Goal: Task Accomplishment & Management: Complete application form

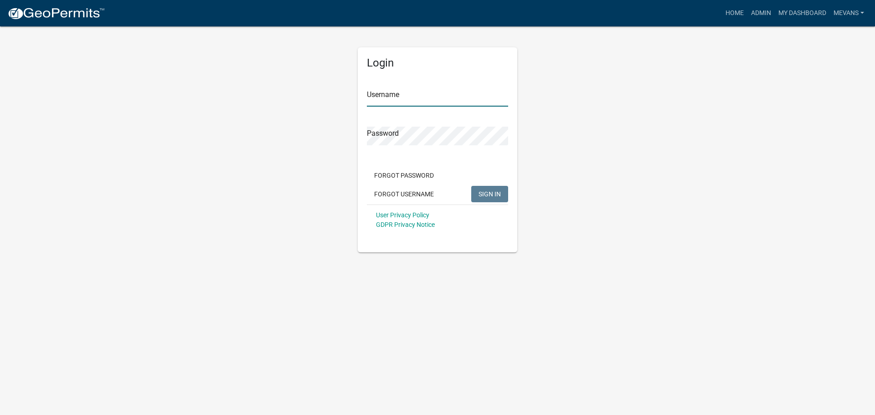
type input "Mevans"
click at [487, 192] on span "SIGN IN" at bounding box center [490, 193] width 22 height 7
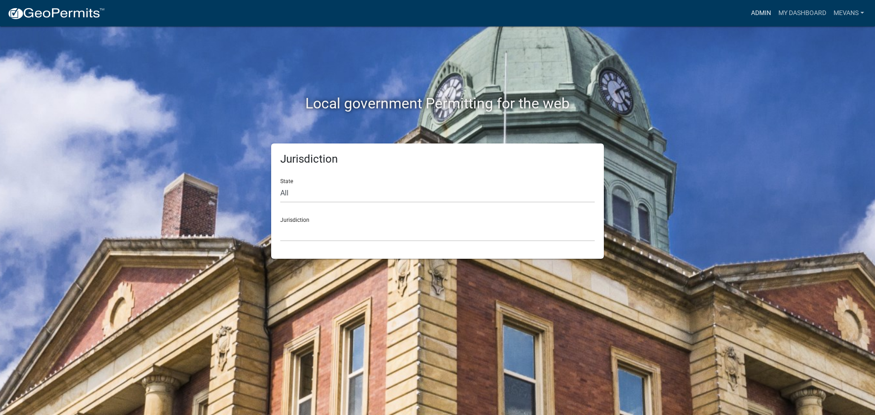
click at [762, 10] on link "Admin" at bounding box center [761, 13] width 27 height 17
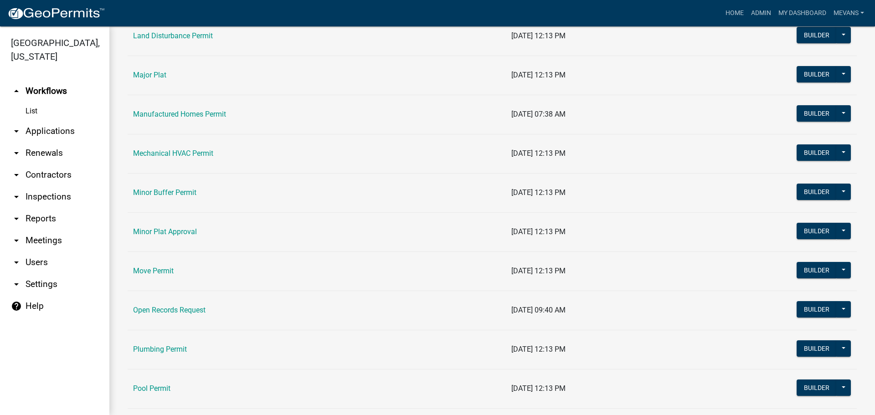
scroll to position [912, 0]
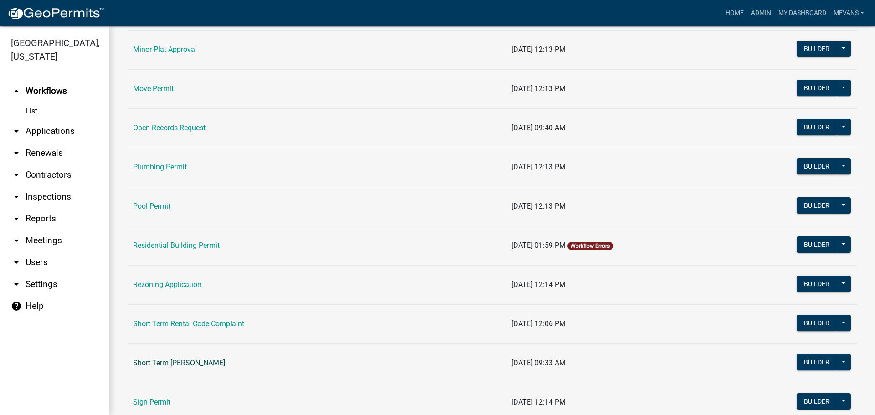
click at [222, 360] on link "Short Term [PERSON_NAME]" at bounding box center [179, 363] width 92 height 9
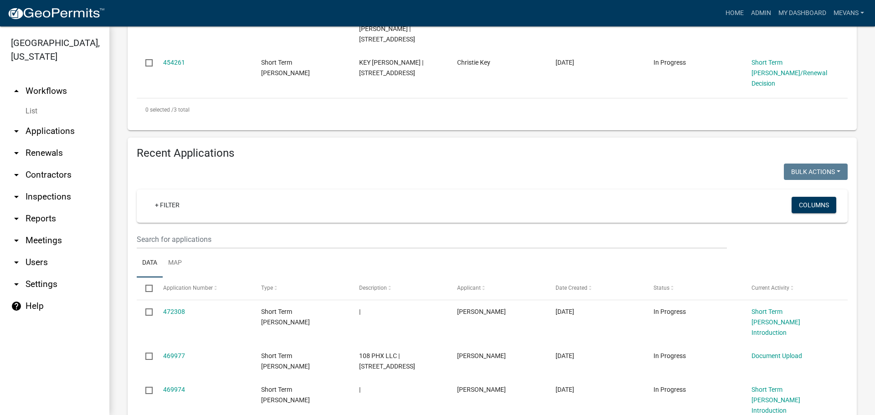
scroll to position [228, 0]
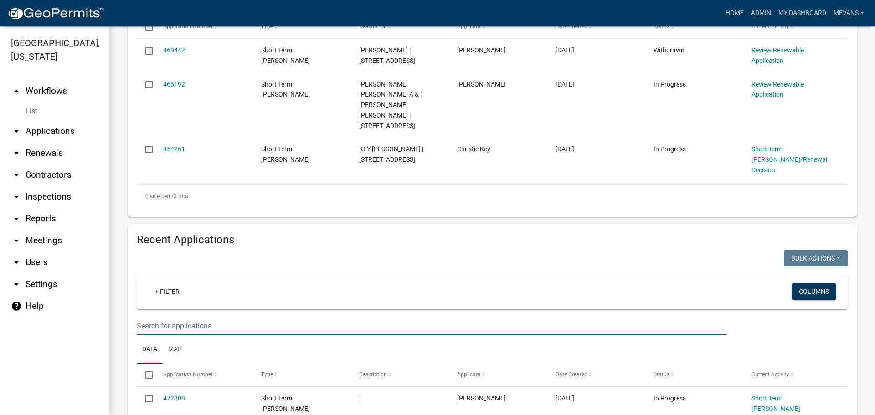
click at [179, 317] on input "text" at bounding box center [432, 326] width 590 height 19
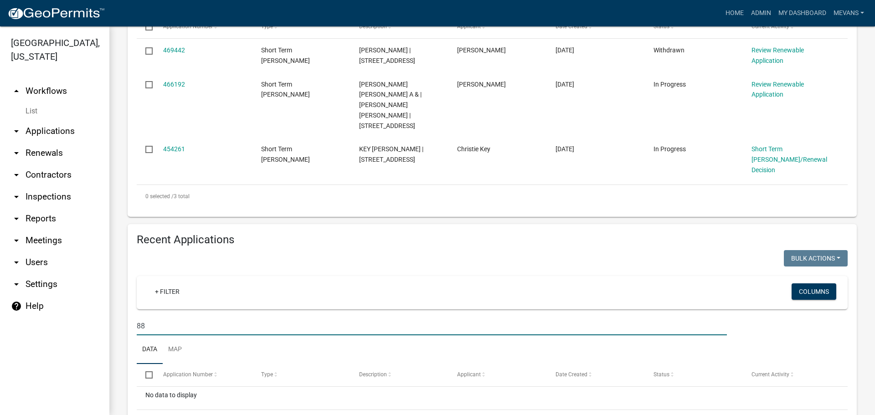
type input "8"
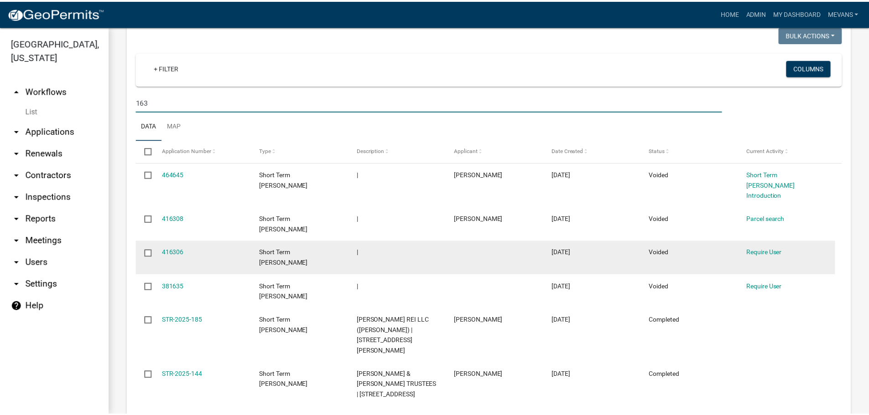
scroll to position [456, 0]
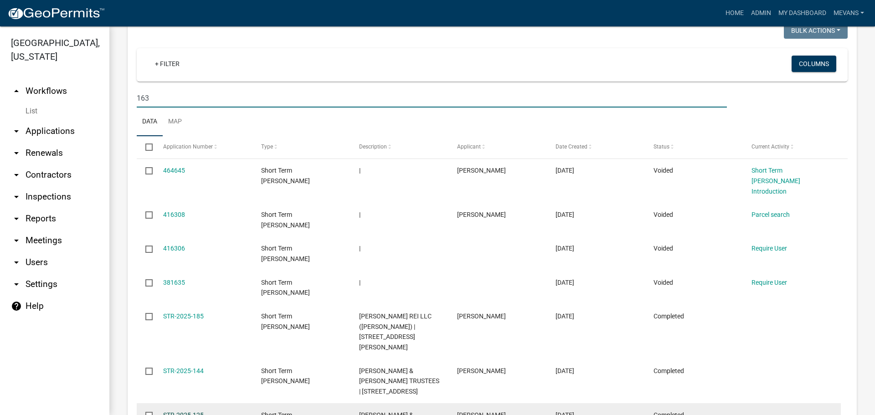
type input "163"
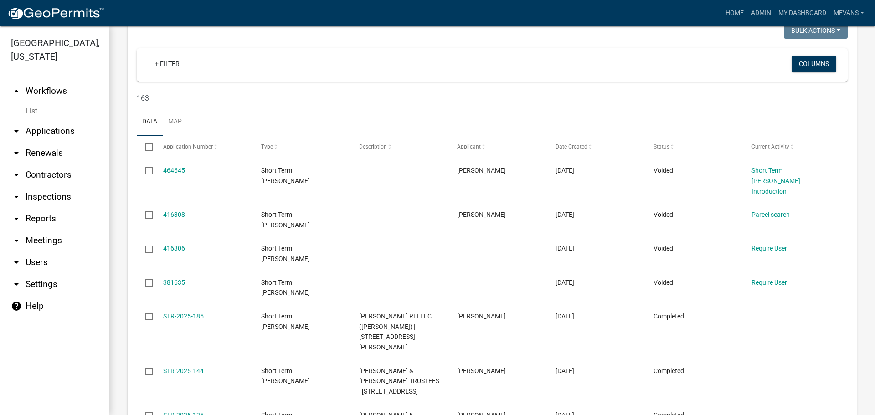
click at [180, 412] on link "STR-2025-125" at bounding box center [183, 415] width 41 height 7
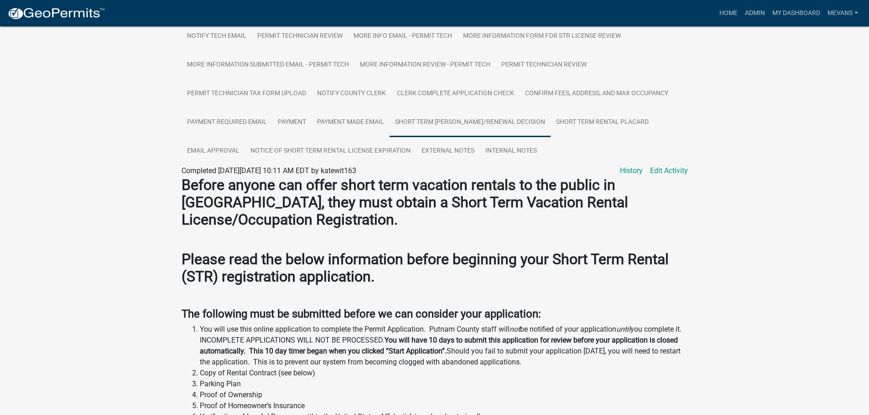
scroll to position [182, 0]
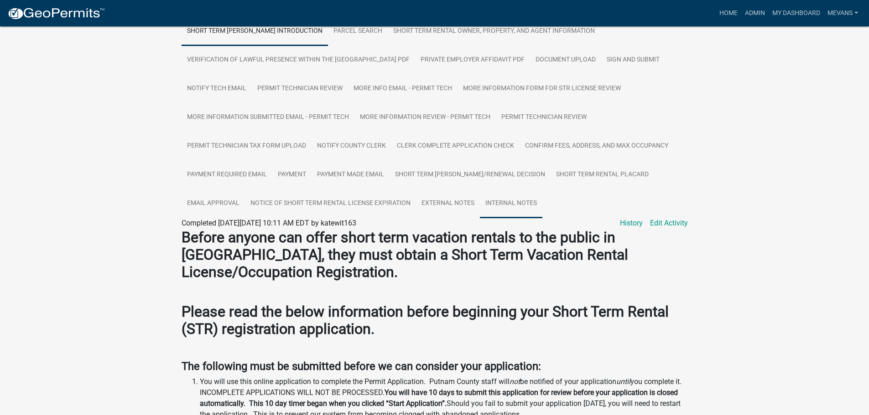
click at [510, 202] on link "Internal Notes" at bounding box center [511, 203] width 62 height 29
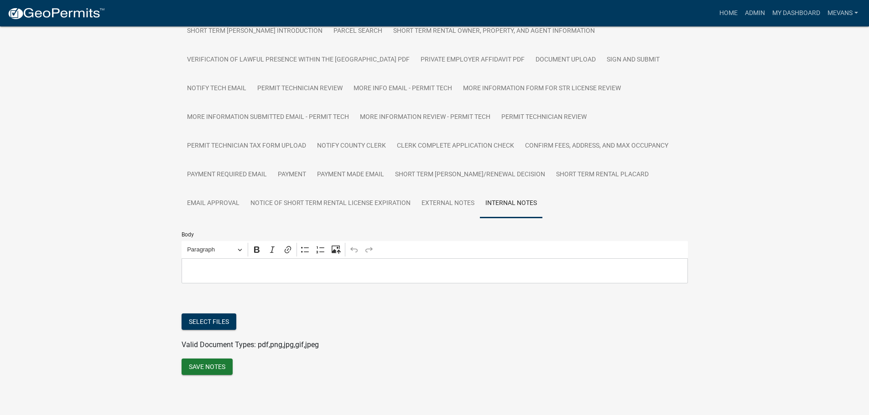
click at [279, 268] on p "Editor editing area: main. Press Alt+0 for help." at bounding box center [434, 270] width 497 height 11
click at [275, 271] on p "Changed agent of the short term rental" at bounding box center [434, 270] width 497 height 11
click at [353, 266] on p "Changed agent of the short-term rental" at bounding box center [434, 270] width 497 height 11
click at [219, 362] on button "Save Notes" at bounding box center [206, 367] width 51 height 16
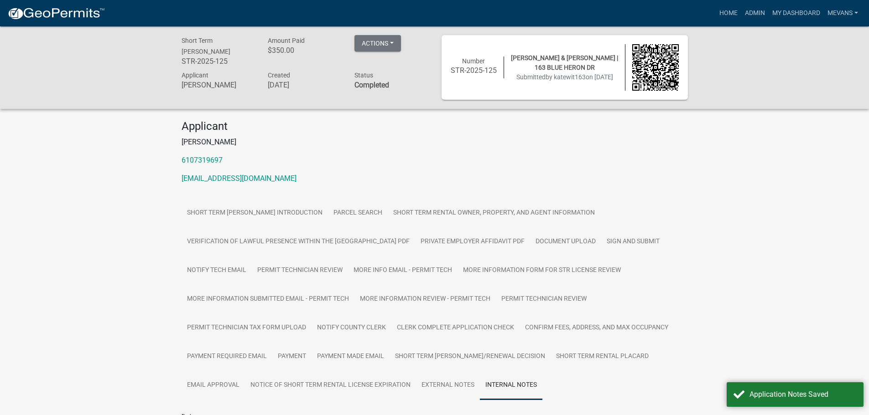
scroll to position [0, 0]
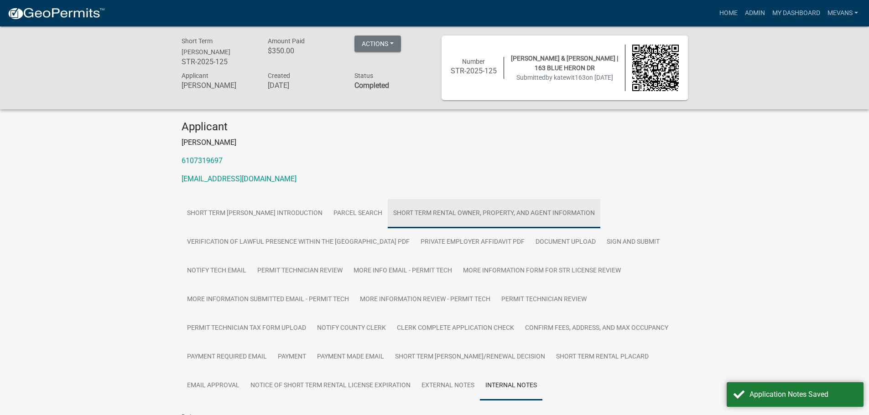
click at [521, 213] on link "Short Term Rental Owner, Property, and Agent Information" at bounding box center [494, 213] width 212 height 29
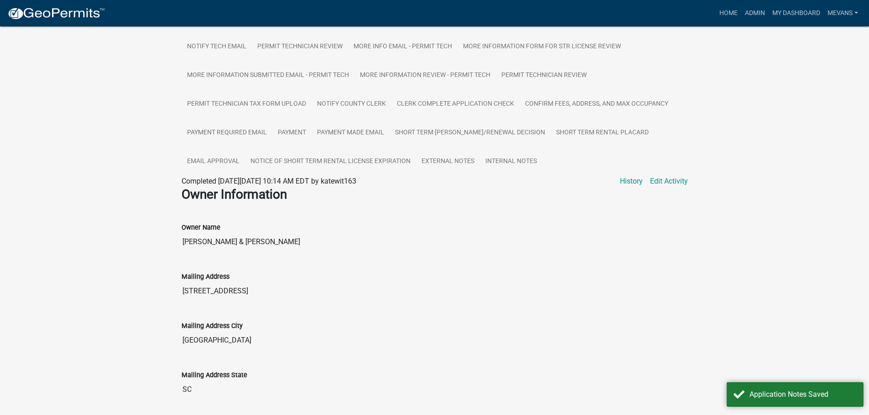
scroll to position [319, 0]
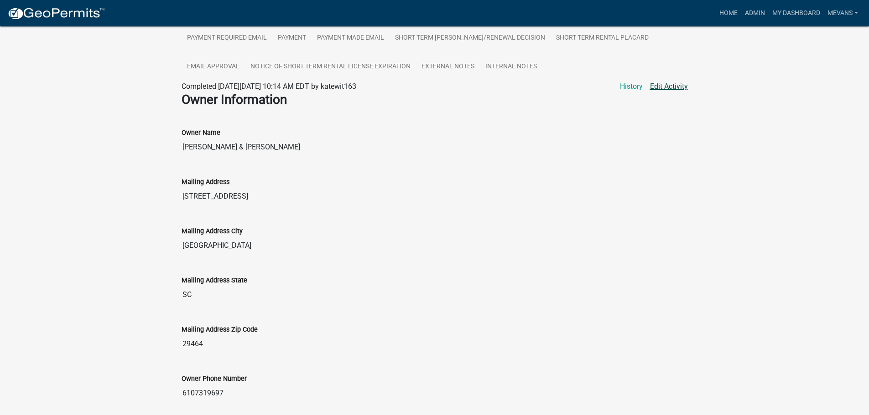
click at [662, 83] on link "Edit Activity" at bounding box center [669, 86] width 38 height 11
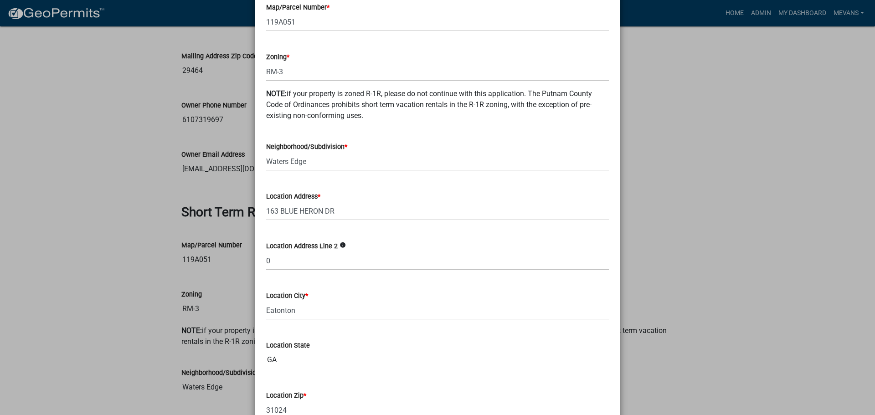
scroll to position [502, 0]
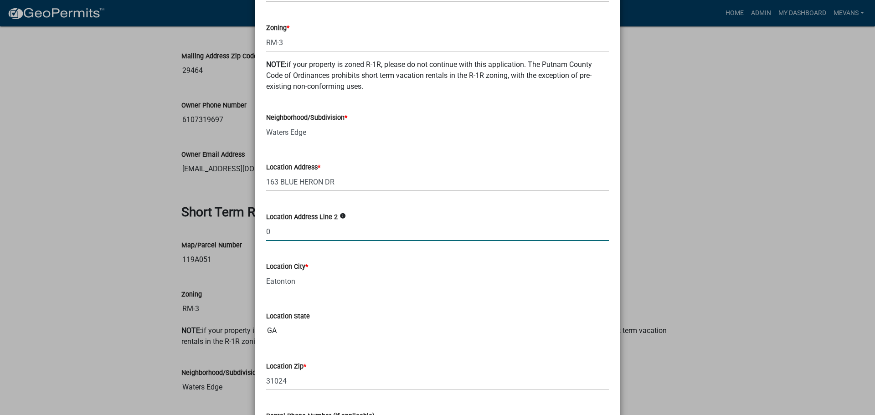
click at [286, 235] on input "0" at bounding box center [437, 232] width 343 height 19
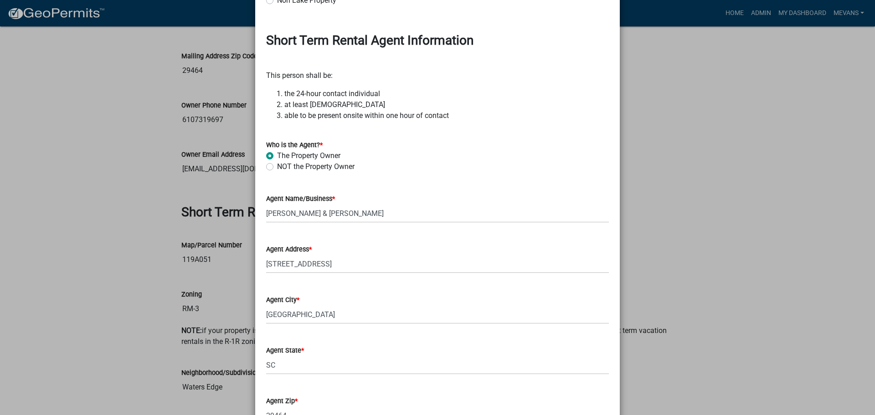
scroll to position [1049, 0]
click at [399, 212] on input "[PERSON_NAME] & [PERSON_NAME]" at bounding box center [437, 212] width 343 height 19
type input "[PERSON_NAME]"
click at [277, 165] on label "NOT the Property Owner" at bounding box center [316, 166] width 78 height 11
click at [277, 165] on input "NOT the Property Owner" at bounding box center [280, 164] width 6 height 6
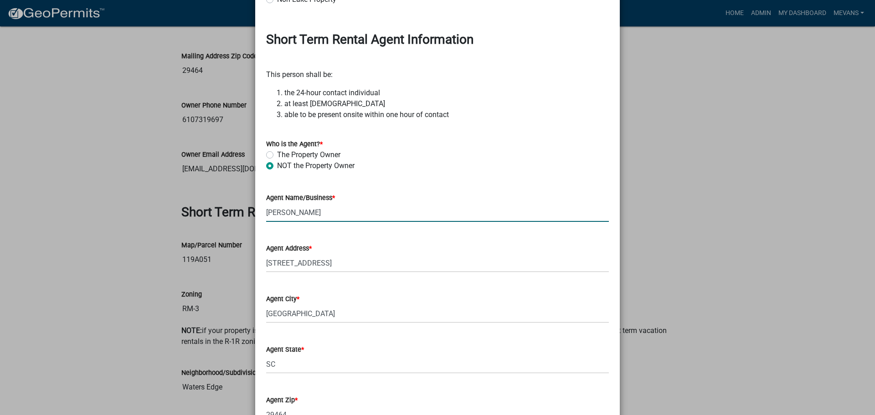
radio input "true"
click at [300, 212] on input "[PERSON_NAME]" at bounding box center [437, 212] width 343 height 19
type input "W"
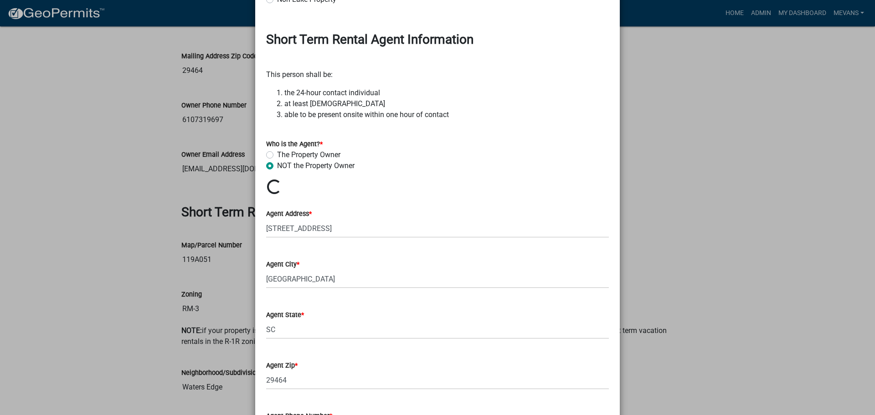
scroll to position [0, 0]
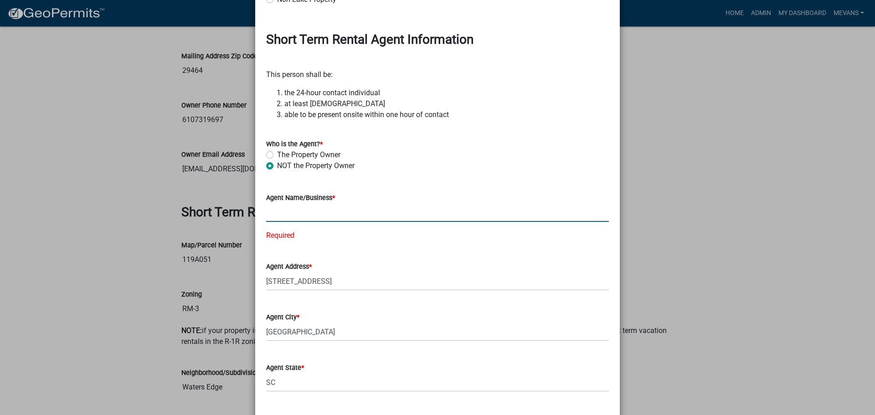
click at [300, 212] on input "Agent Name/Business *" at bounding box center [437, 212] width 343 height 19
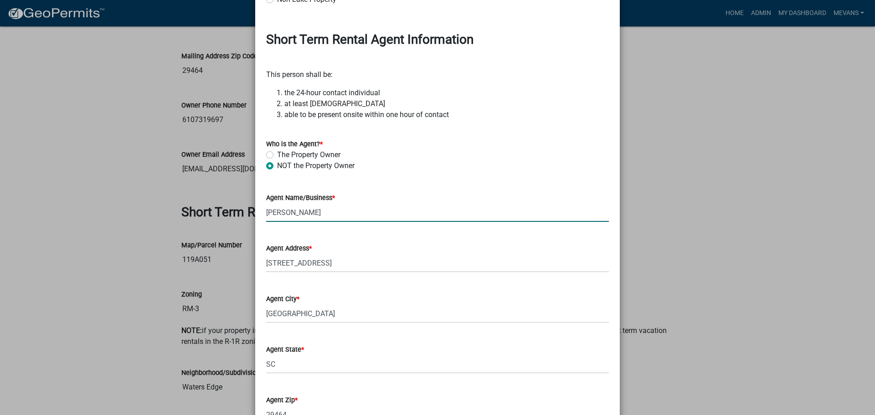
type input "[PERSON_NAME]"
click at [315, 262] on input "[STREET_ADDRESS]" at bounding box center [437, 263] width 343 height 19
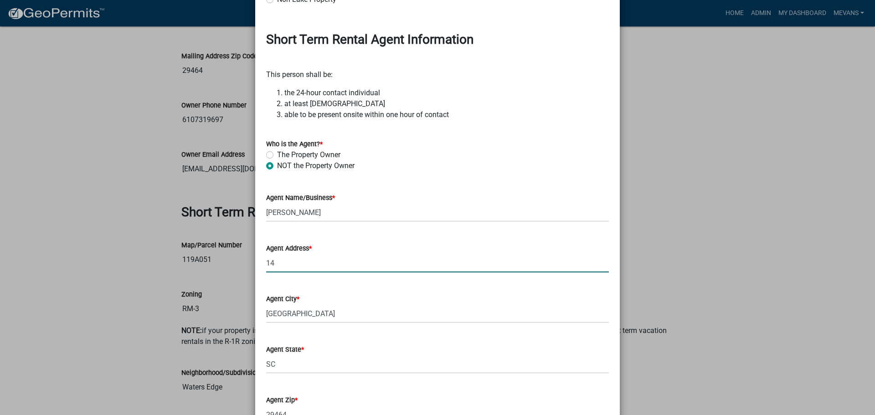
type input "1"
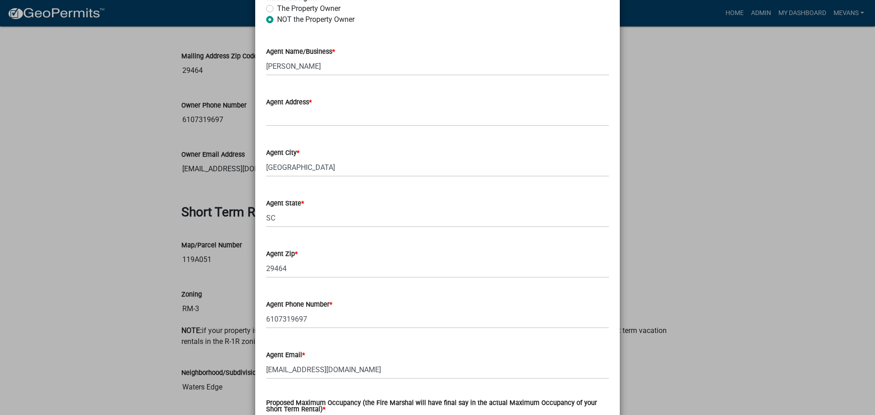
scroll to position [1047, 0]
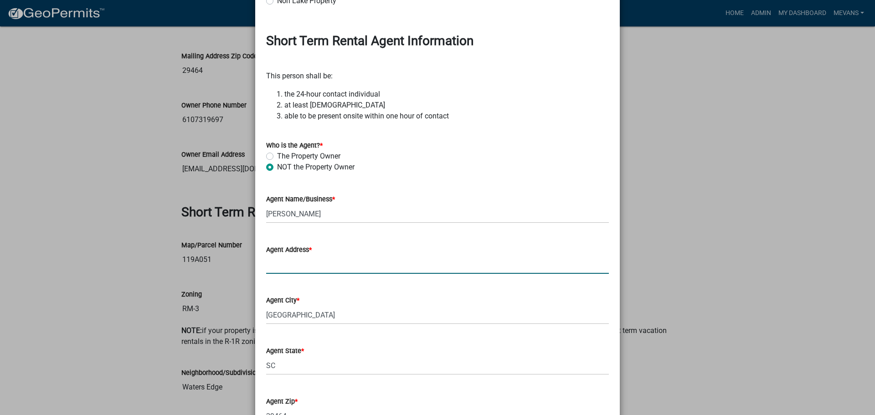
click at [320, 259] on input "Agent Address *" at bounding box center [437, 264] width 343 height 19
type input "[STREET_ADDRESS]"
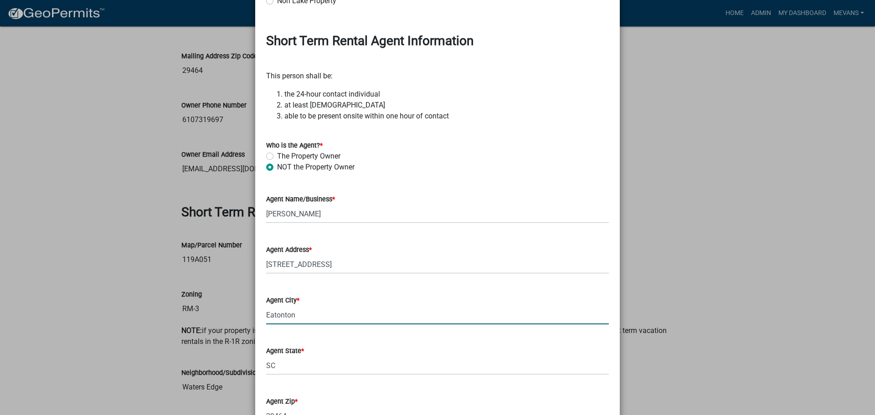
type input "Eatonton"
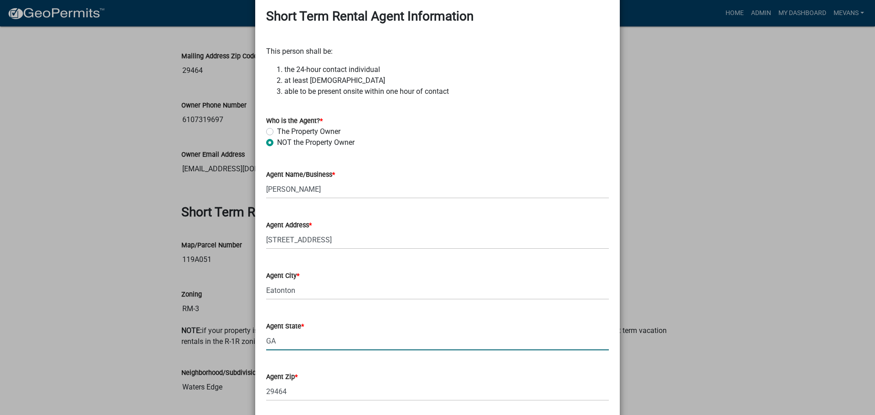
scroll to position [1093, 0]
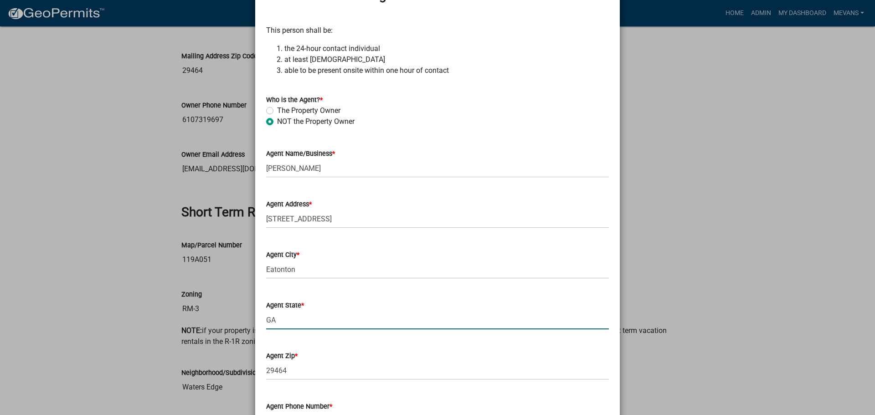
type input "GA"
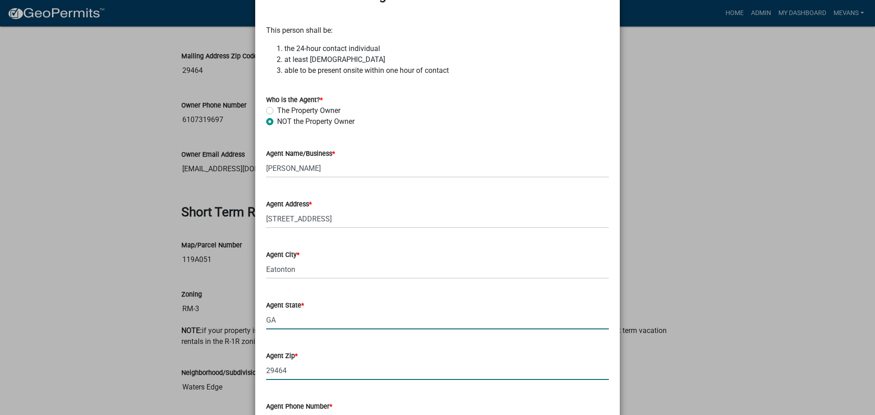
click at [293, 376] on input "29464" at bounding box center [437, 371] width 343 height 19
type input "2"
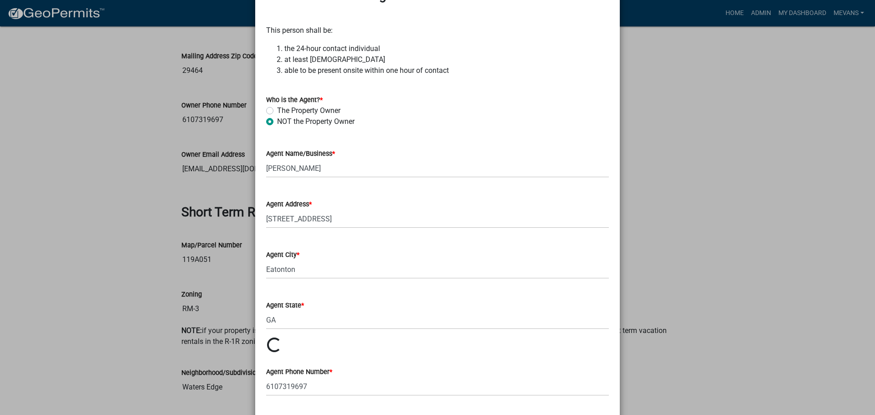
scroll to position [0, 0]
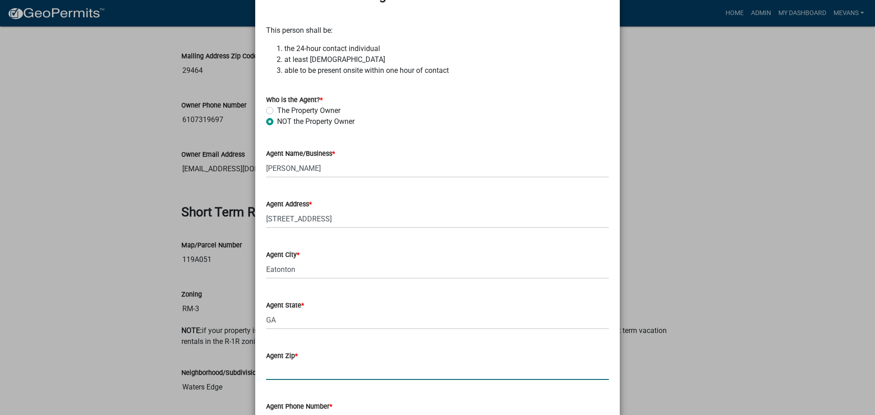
click at [293, 374] on input "Agent Zip *" at bounding box center [437, 371] width 343 height 19
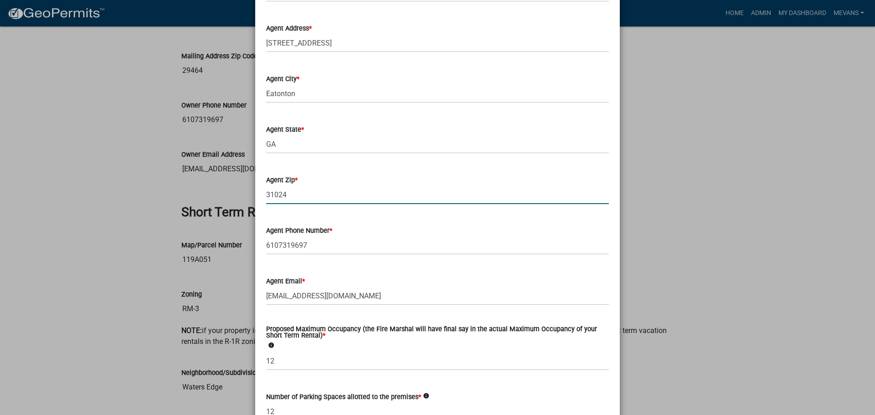
scroll to position [1275, 0]
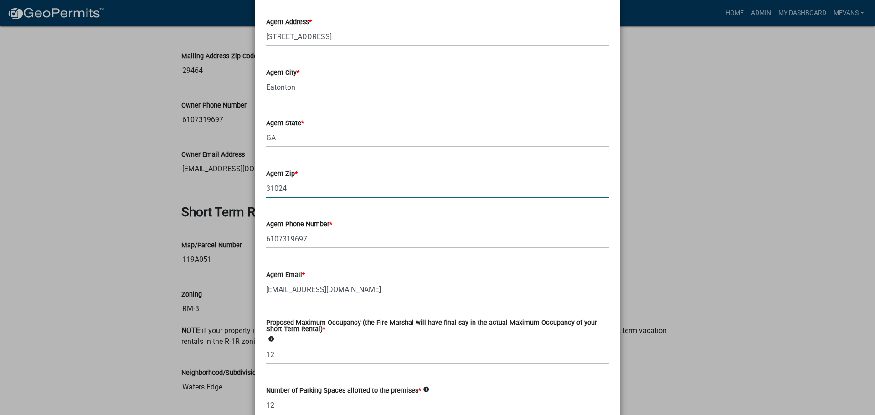
type input "31024"
click at [327, 238] on input "6107319697" at bounding box center [437, 239] width 343 height 19
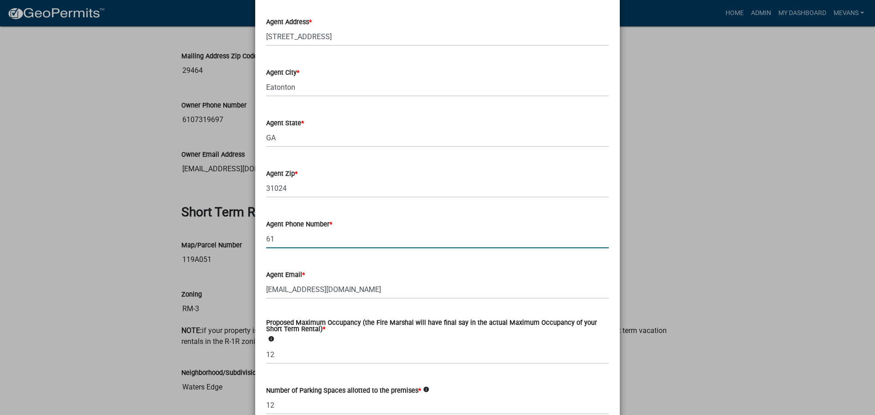
type input "6"
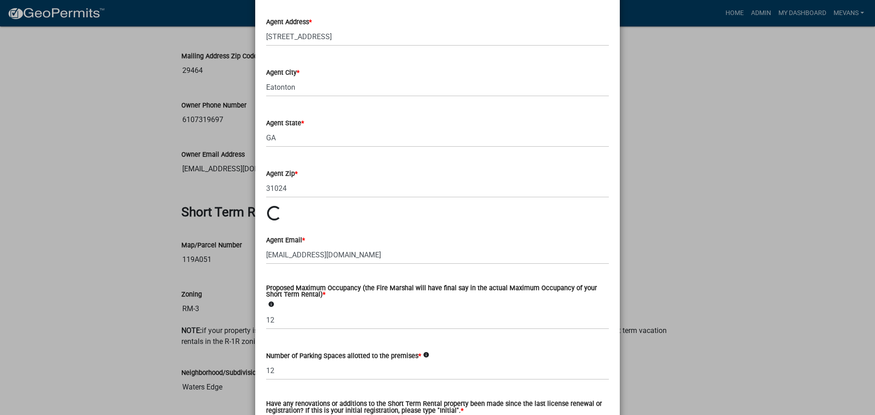
scroll to position [0, 0]
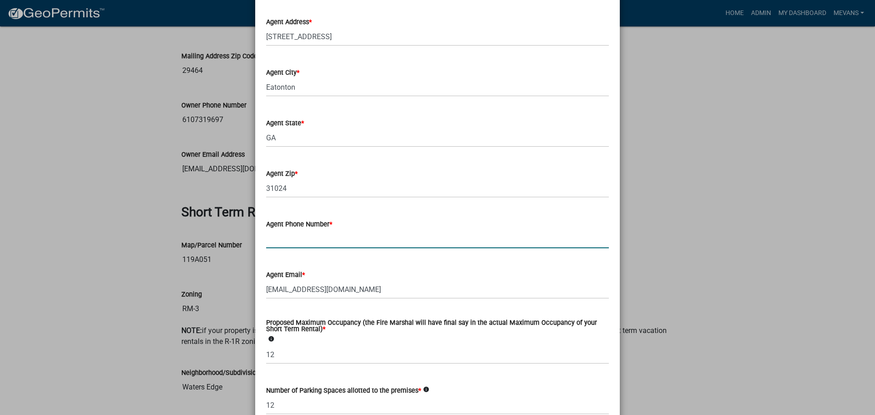
click at [327, 238] on input "Agent Phone Number *" at bounding box center [437, 239] width 343 height 19
type input "7064739620"
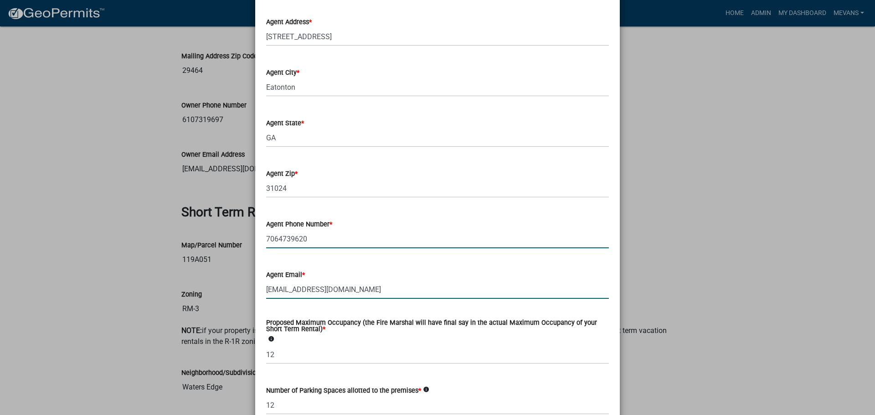
click at [352, 294] on input "[EMAIL_ADDRESS][DOMAIN_NAME]" at bounding box center [437, 289] width 343 height 19
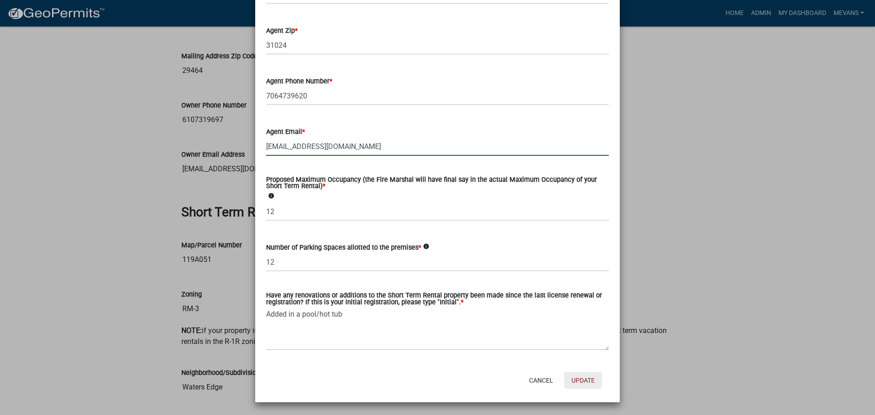
type input "[EMAIL_ADDRESS][DOMAIN_NAME]"
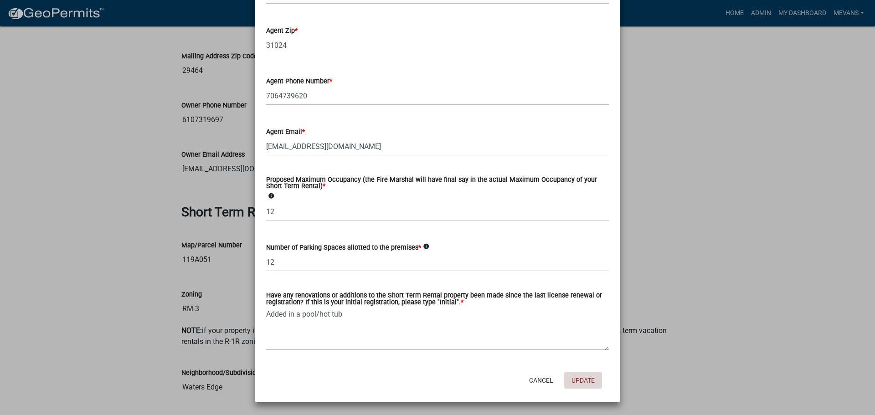
click at [582, 380] on button "Update" at bounding box center [583, 381] width 38 height 16
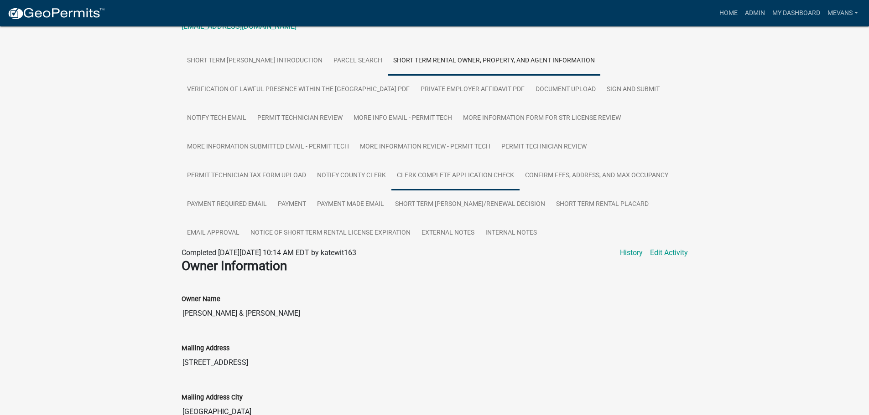
scroll to position [137, 0]
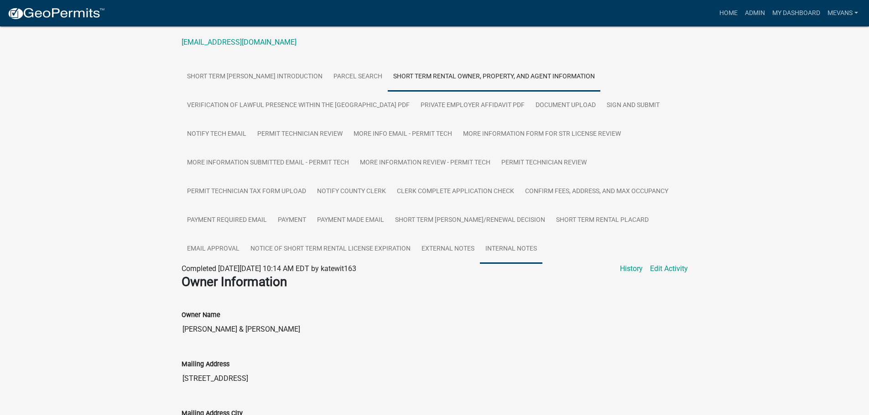
click at [507, 244] on link "Internal Notes" at bounding box center [511, 249] width 62 height 29
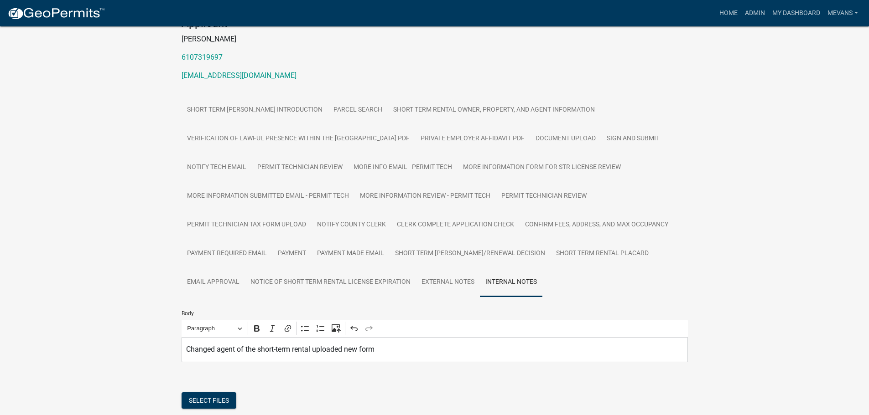
scroll to position [183, 0]
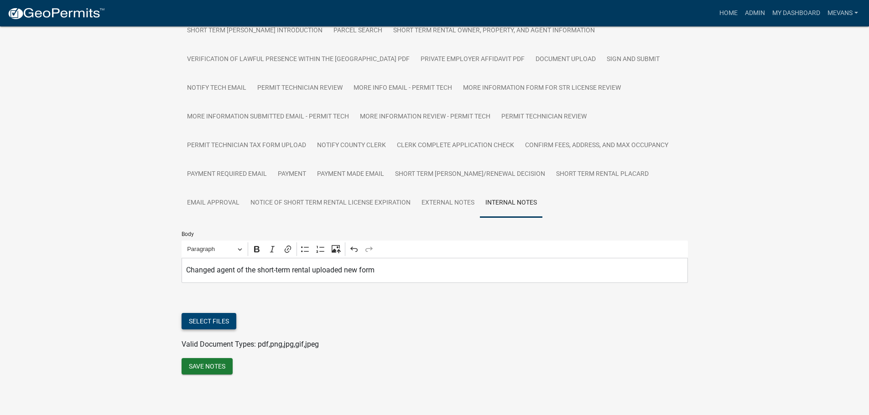
click at [214, 319] on button "Select files" at bounding box center [208, 321] width 55 height 16
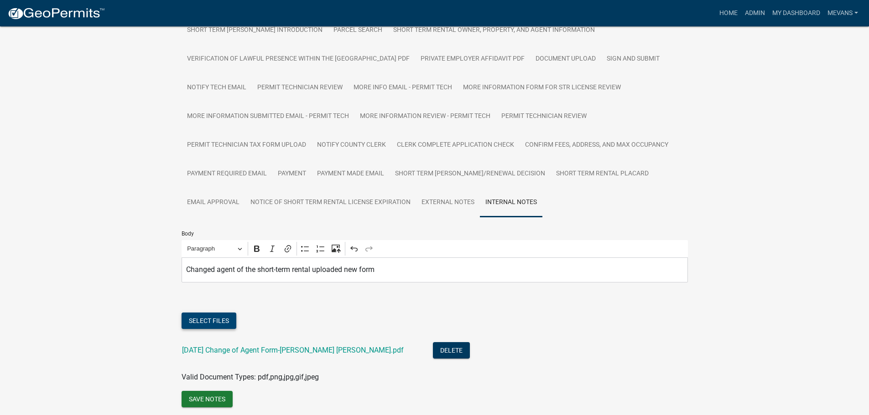
scroll to position [217, 0]
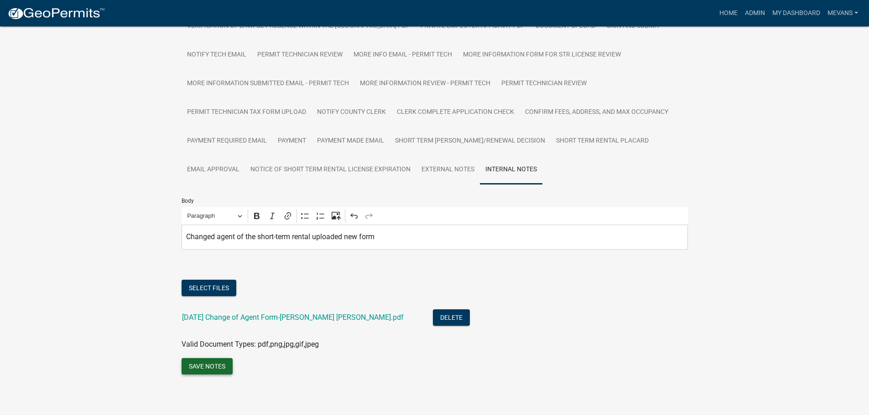
click at [215, 367] on button "Save Notes" at bounding box center [206, 366] width 51 height 16
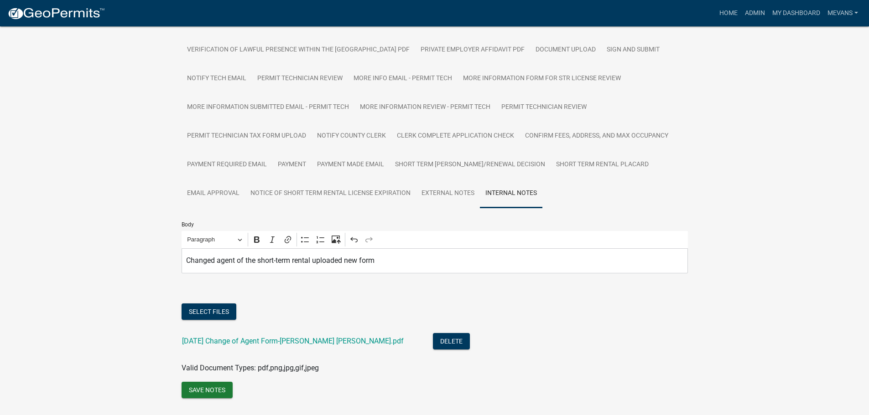
scroll to position [171, 0]
